Goal: Task Accomplishment & Management: Use online tool/utility

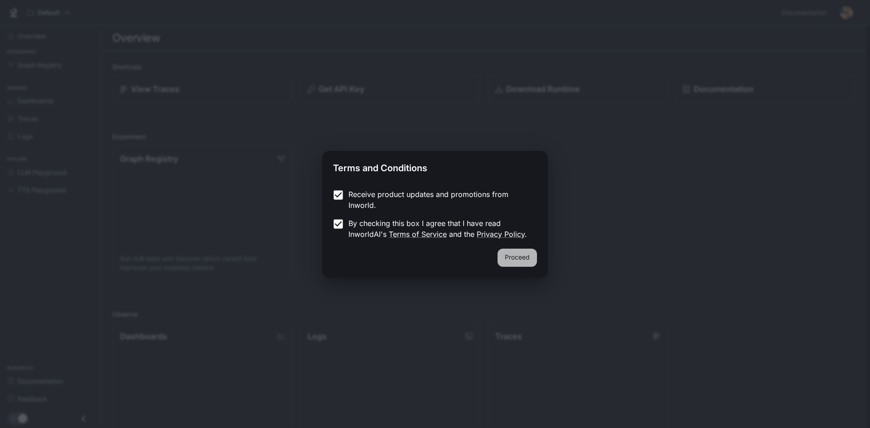
click at [515, 257] on button "Proceed" at bounding box center [517, 258] width 39 height 18
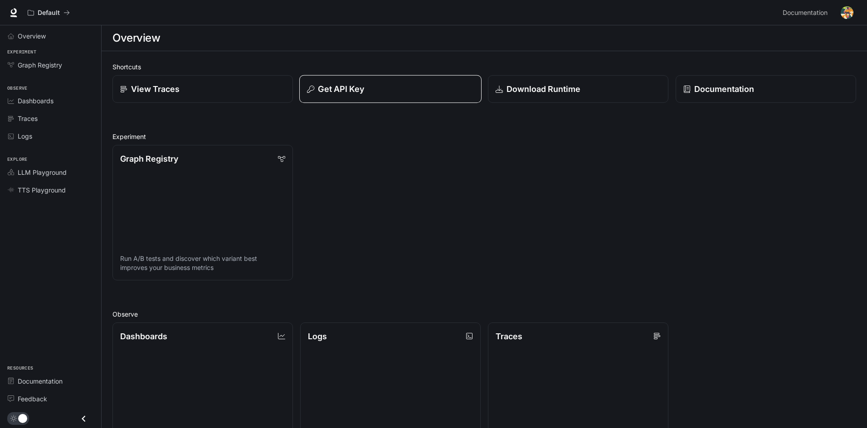
click at [362, 97] on button "Get API Key" at bounding box center [390, 89] width 182 height 28
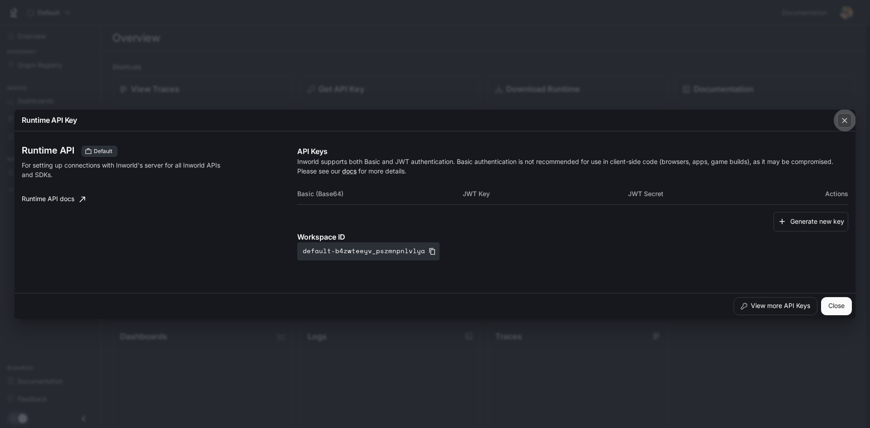
click at [847, 123] on icon "button" at bounding box center [844, 120] width 9 height 9
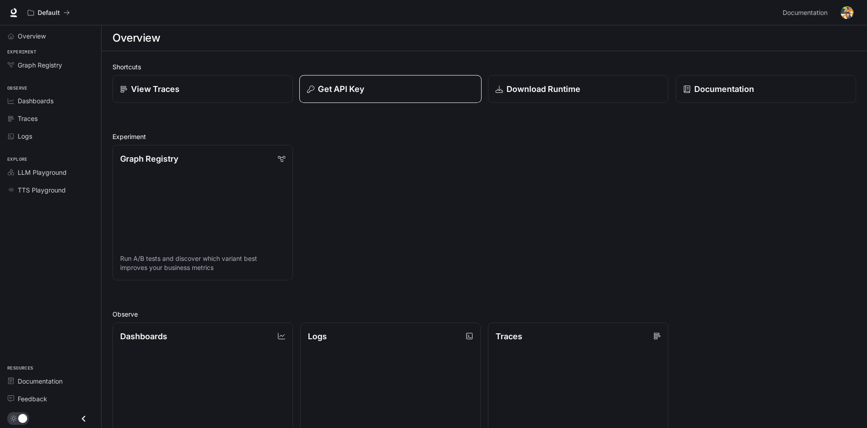
click at [364, 92] on p "Get API Key" at bounding box center [341, 89] width 46 height 12
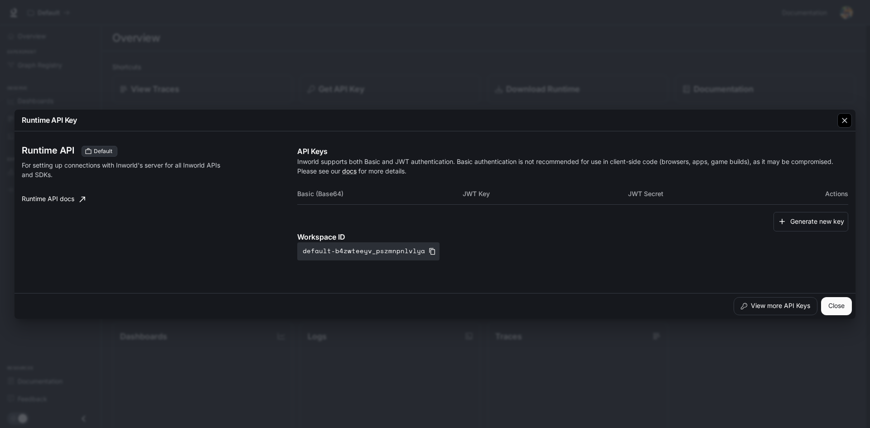
click at [847, 121] on icon "button" at bounding box center [844, 120] width 9 height 9
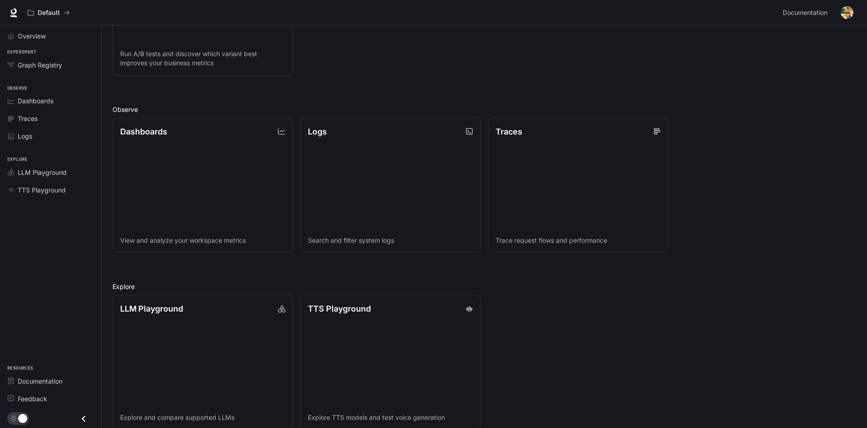
scroll to position [218, 0]
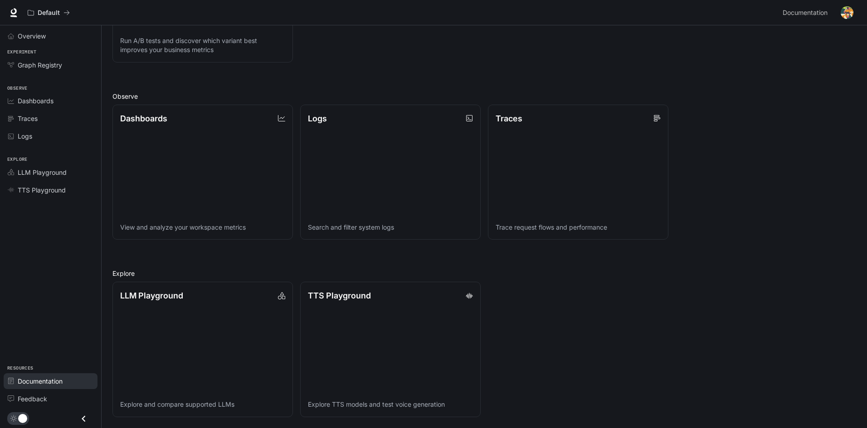
click at [37, 382] on span "Documentation" at bounding box center [40, 382] width 45 height 10
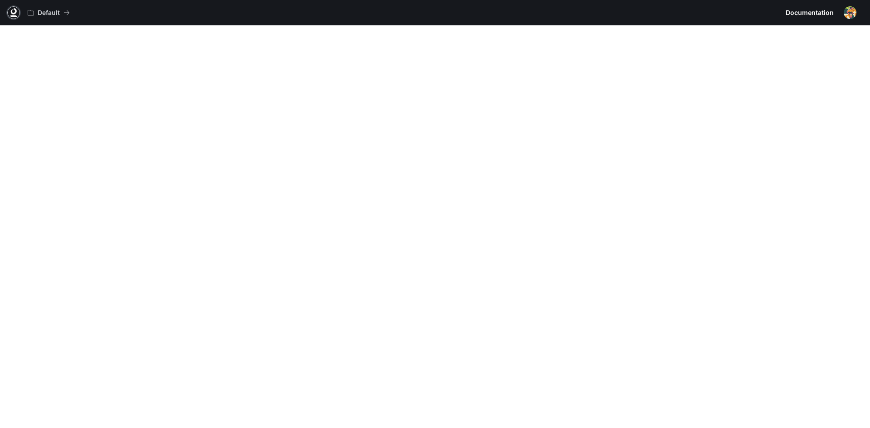
click at [13, 15] on icon at bounding box center [13, 16] width 7 height 2
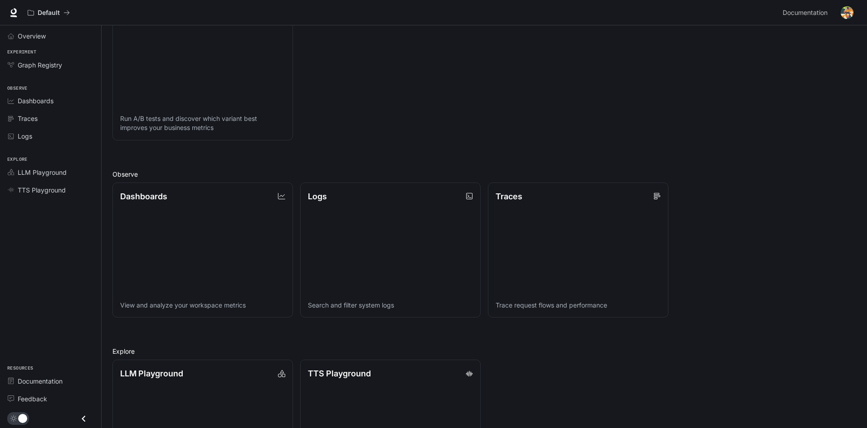
scroll to position [218, 0]
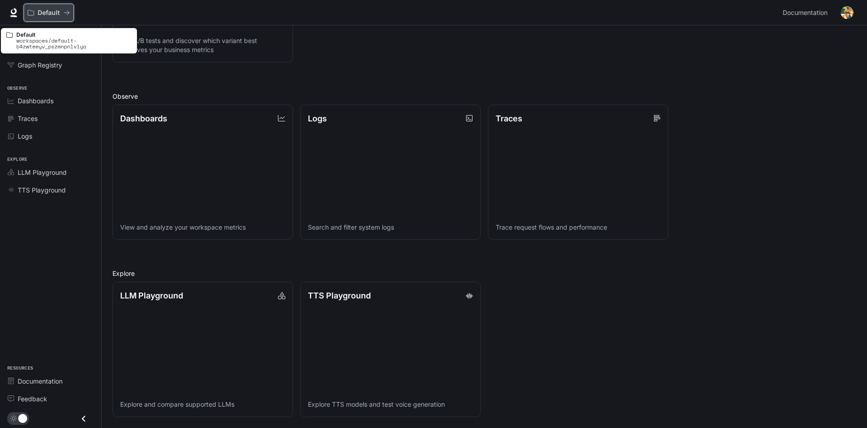
click at [48, 12] on p "Default" at bounding box center [49, 13] width 22 height 8
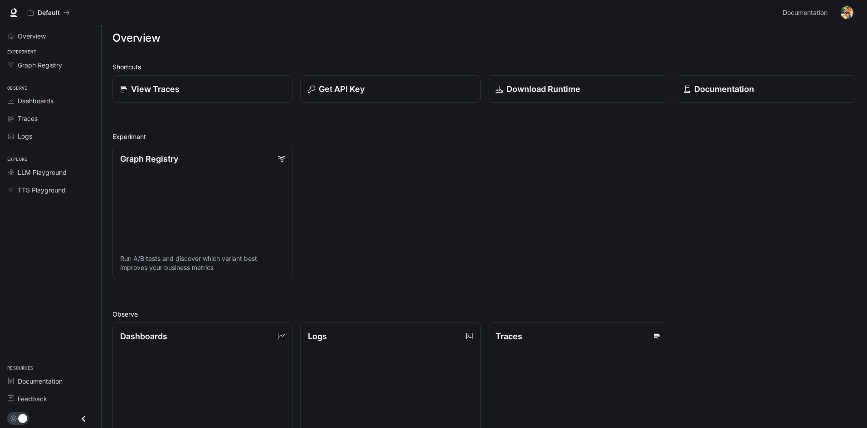
click at [843, 10] on img "button" at bounding box center [846, 12] width 13 height 13
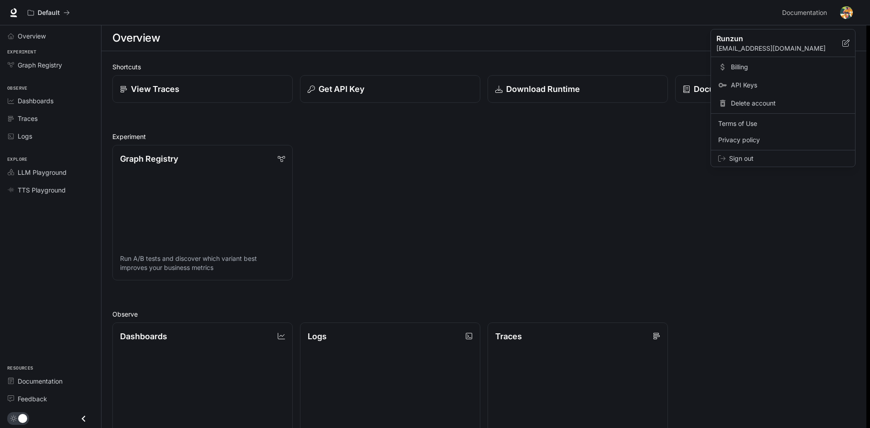
click at [745, 68] on span "Billing" at bounding box center [789, 67] width 117 height 9
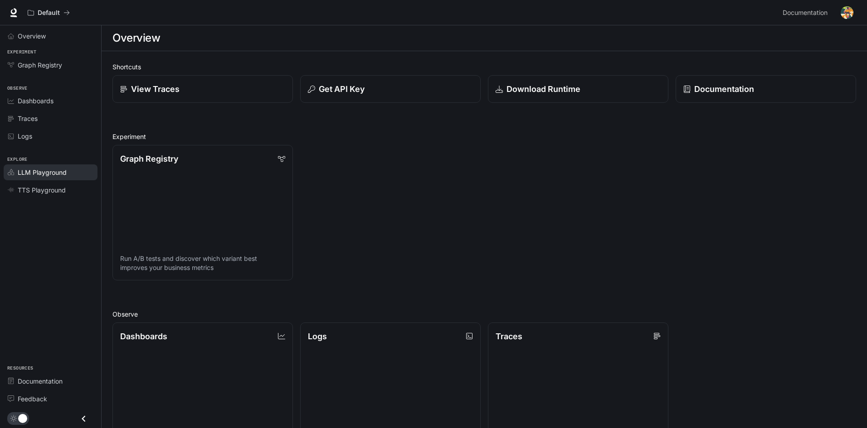
click at [55, 179] on link "LLM Playground" at bounding box center [51, 173] width 94 height 16
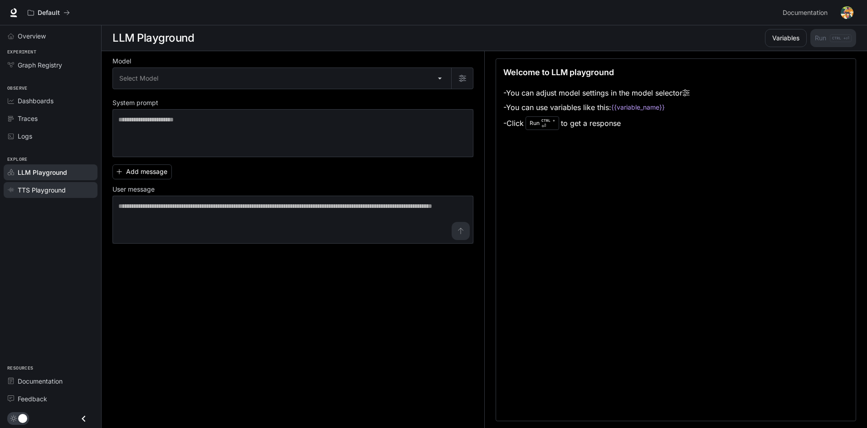
click at [62, 186] on span "TTS Playground" at bounding box center [42, 190] width 48 height 10
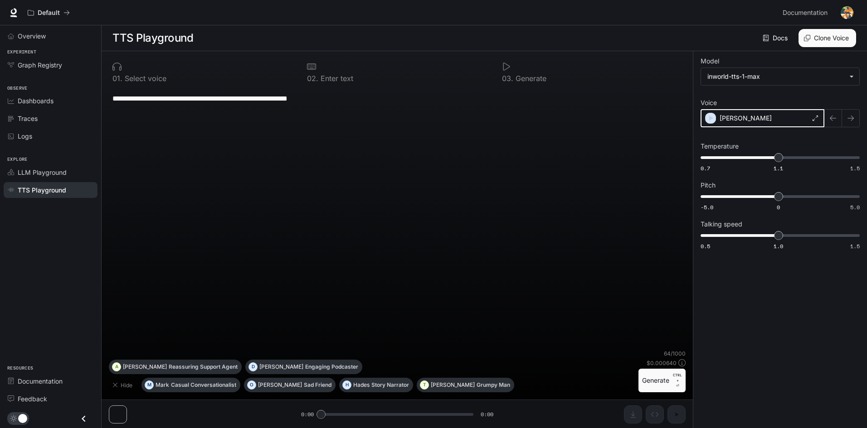
click at [715, 120] on div "button" at bounding box center [710, 118] width 11 height 11
click at [793, 79] on body "**********" at bounding box center [433, 214] width 867 height 429
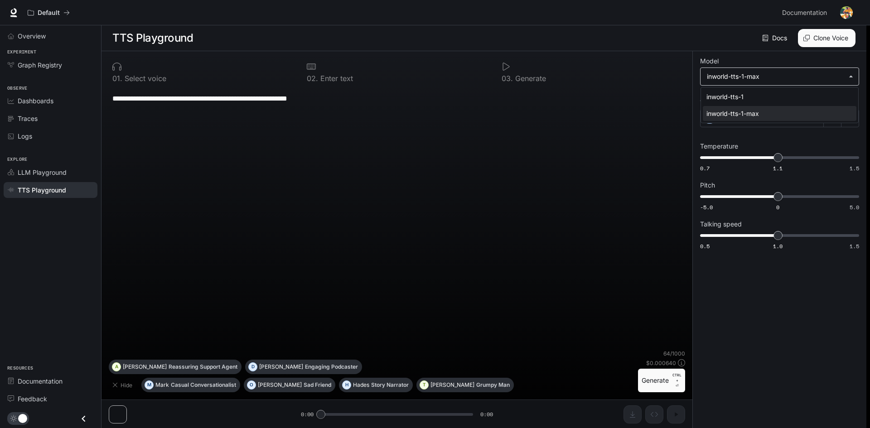
click at [793, 79] on div at bounding box center [435, 214] width 870 height 428
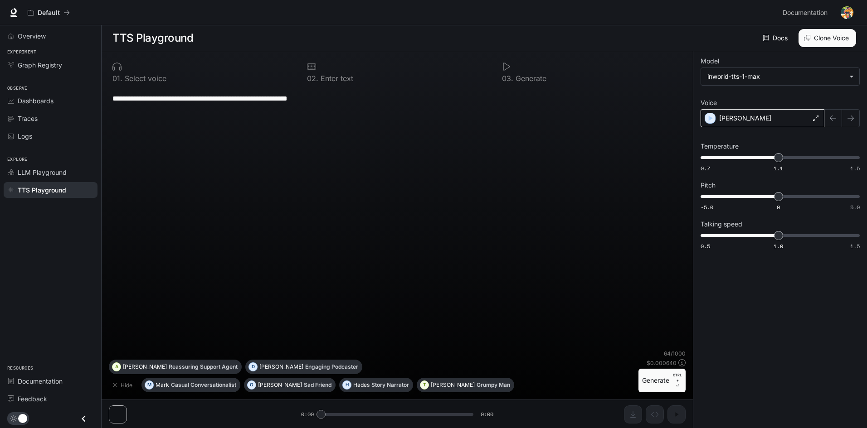
click at [762, 125] on div "Alex" at bounding box center [762, 118] width 124 height 18
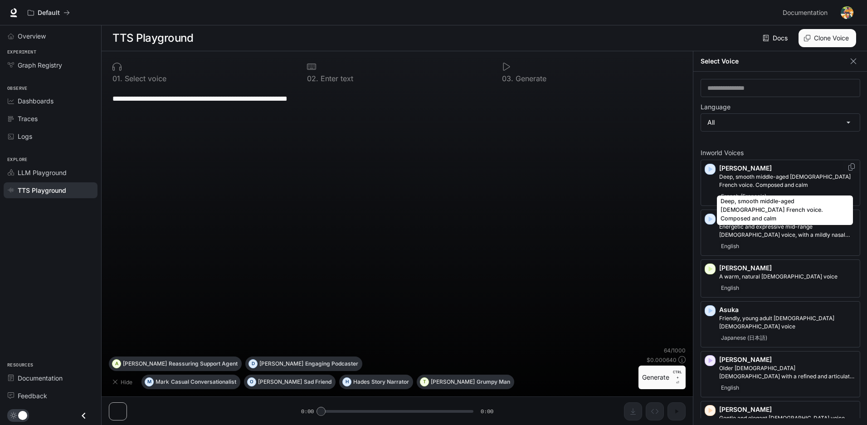
click at [753, 184] on p "Deep, smooth middle-aged male French voice. Composed and calm" at bounding box center [787, 181] width 137 height 16
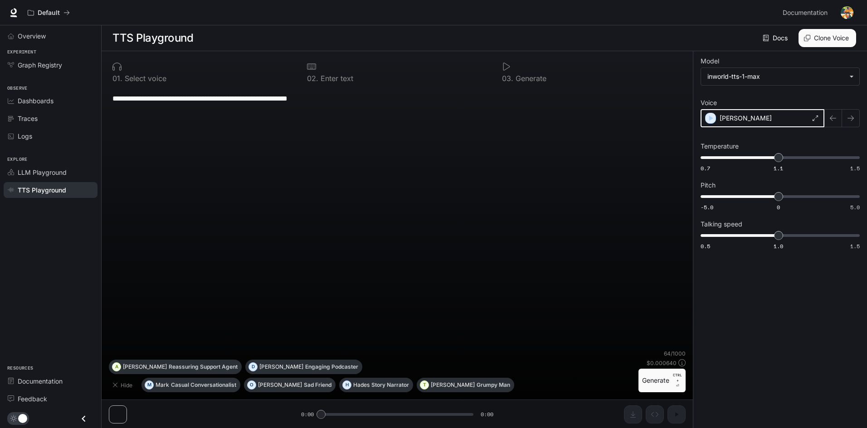
click at [709, 118] on icon "button" at bounding box center [710, 118] width 9 height 9
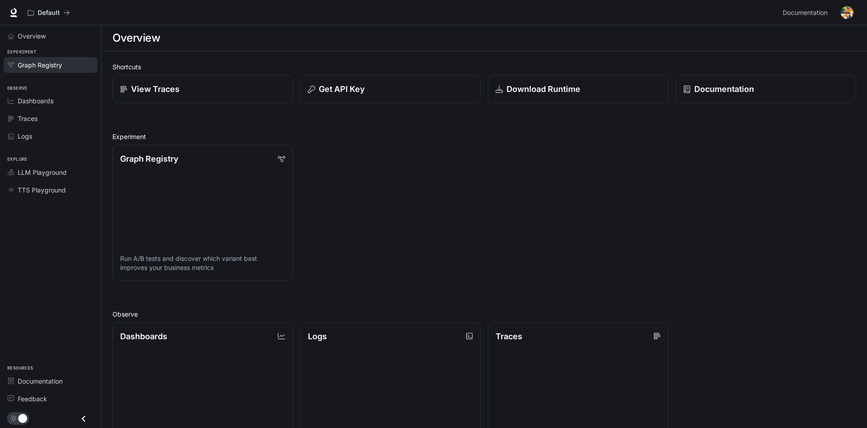
click at [44, 68] on span "Graph Registry" at bounding box center [40, 65] width 44 height 10
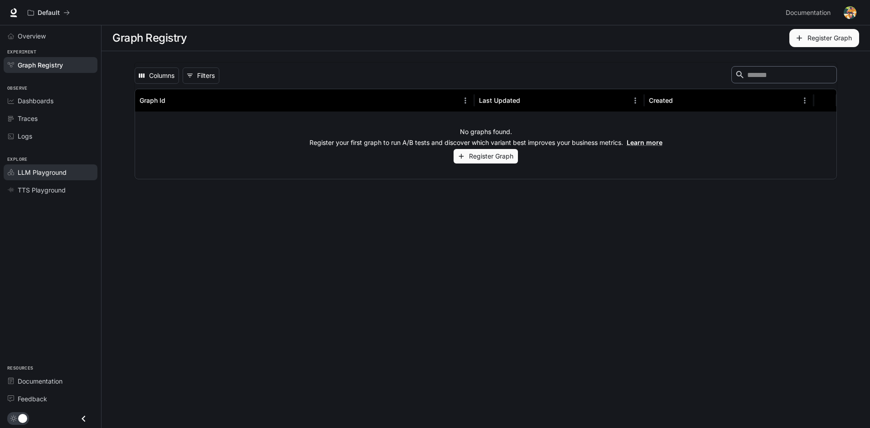
click at [66, 170] on span "LLM Playground" at bounding box center [42, 173] width 49 height 10
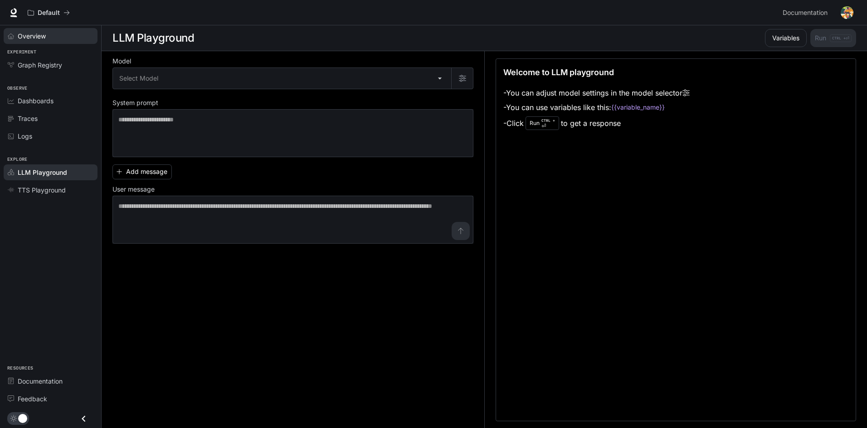
click at [36, 37] on span "Overview" at bounding box center [32, 36] width 28 height 10
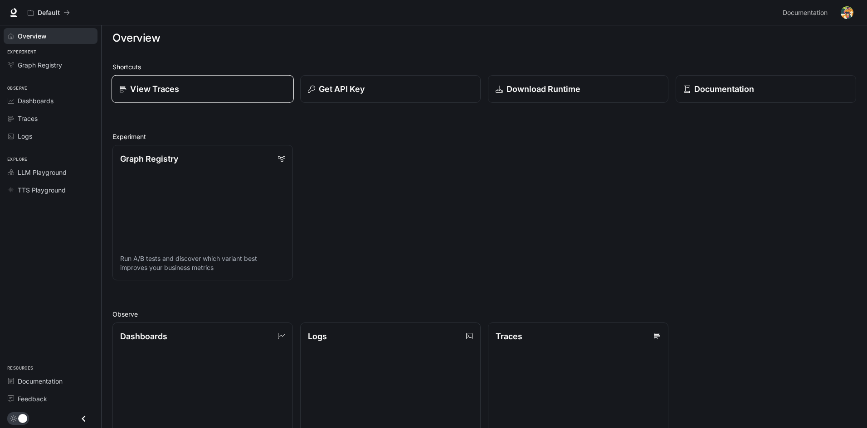
click at [158, 87] on p "View Traces" at bounding box center [154, 89] width 49 height 12
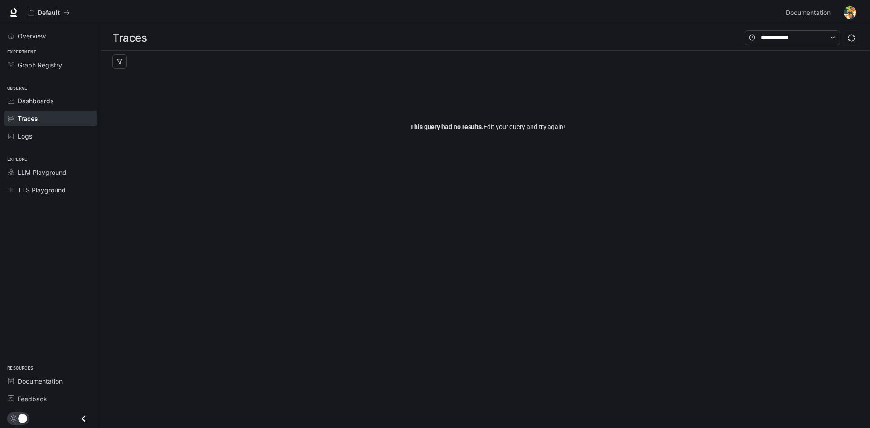
click at [844, 13] on button "button" at bounding box center [850, 13] width 18 height 18
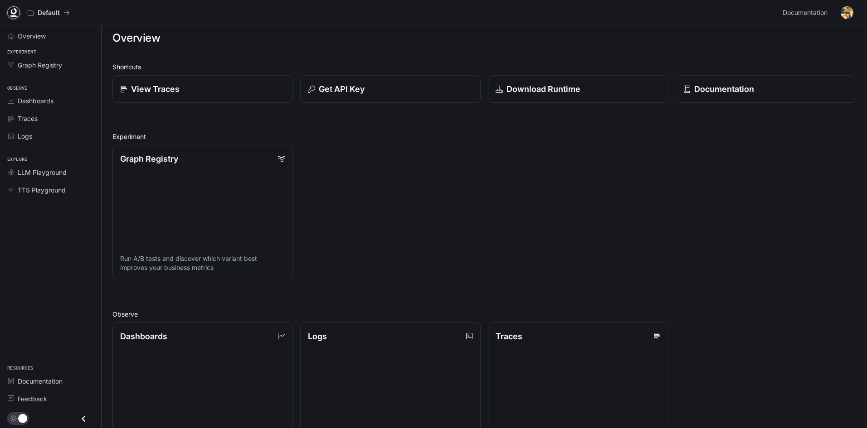
click at [9, 13] on link at bounding box center [13, 12] width 13 height 13
click at [47, 39] on div "Overview" at bounding box center [56, 36] width 76 height 10
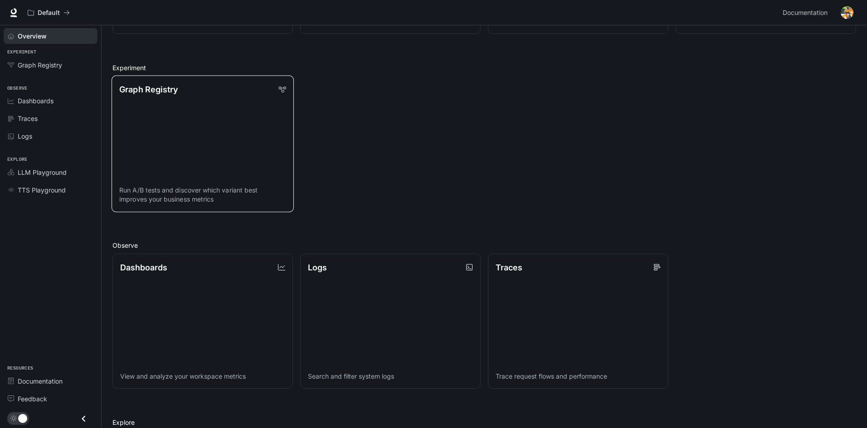
scroll to position [91, 0]
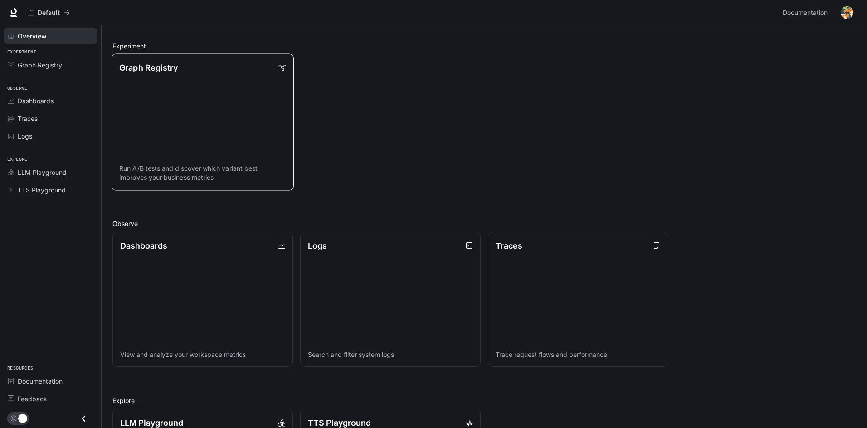
click at [180, 109] on link "Graph Registry Run A/B tests and discover which variant best improves your busi…" at bounding box center [203, 122] width 182 height 136
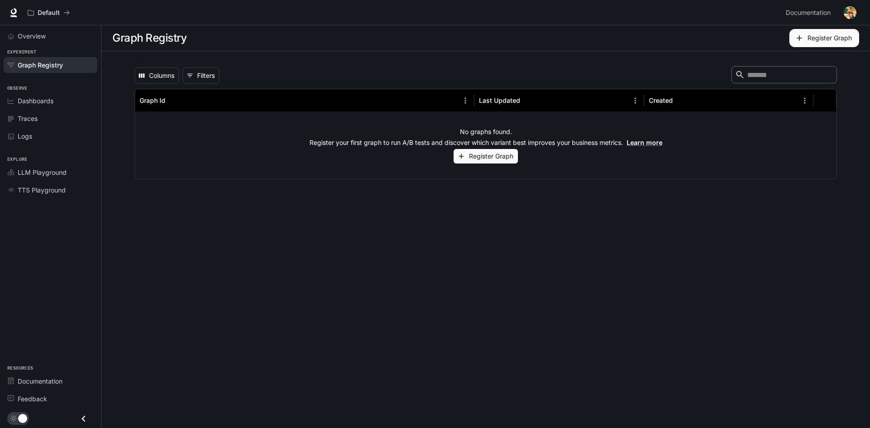
click at [478, 159] on button "Register Graph" at bounding box center [486, 156] width 64 height 15
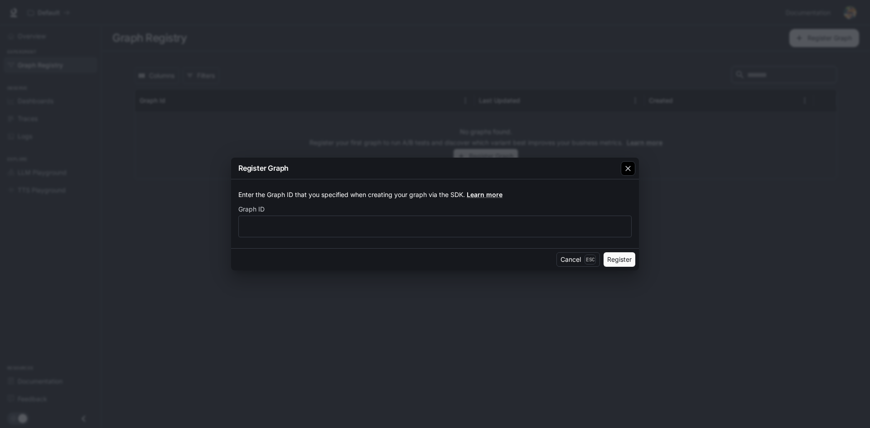
click at [635, 163] on div "button" at bounding box center [628, 168] width 15 height 15
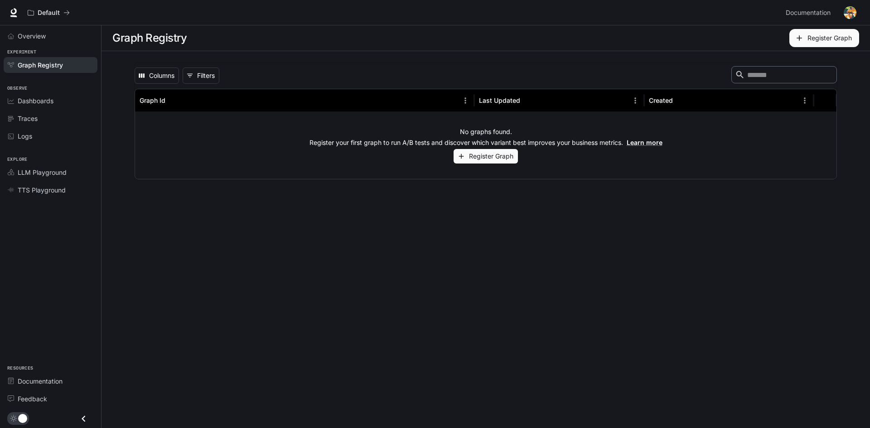
click at [811, 42] on button "Register Graph" at bounding box center [825, 38] width 70 height 18
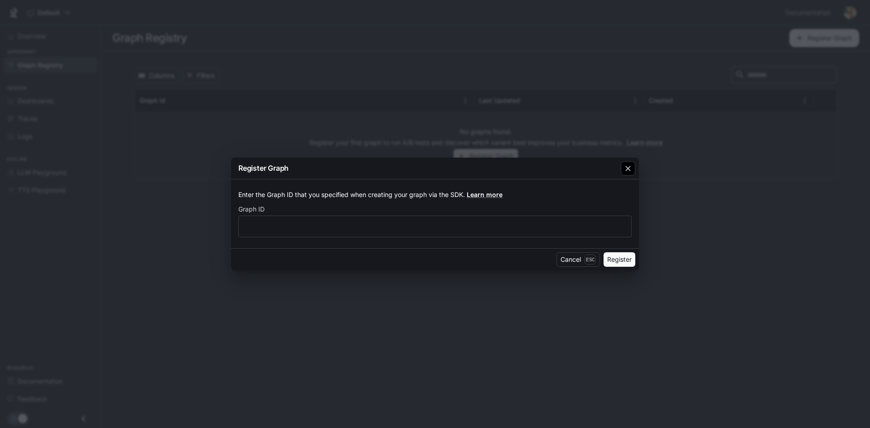
click at [633, 162] on div "button" at bounding box center [628, 168] width 15 height 15
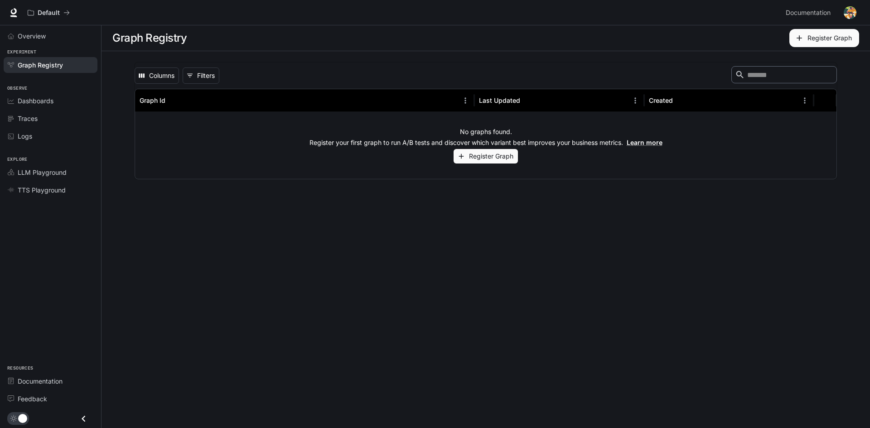
click at [83, 421] on icon "Close drawer" at bounding box center [84, 419] width 12 height 12
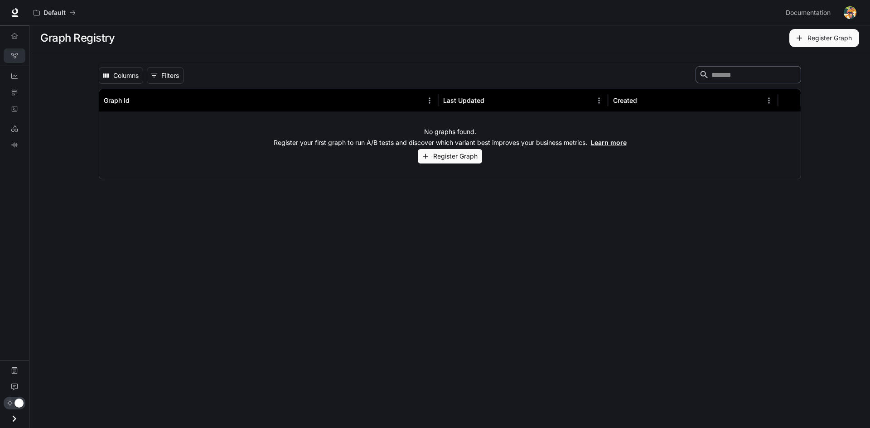
click at [11, 418] on icon "Open drawer" at bounding box center [14, 419] width 12 height 12
